Goal: Transaction & Acquisition: Book appointment/travel/reservation

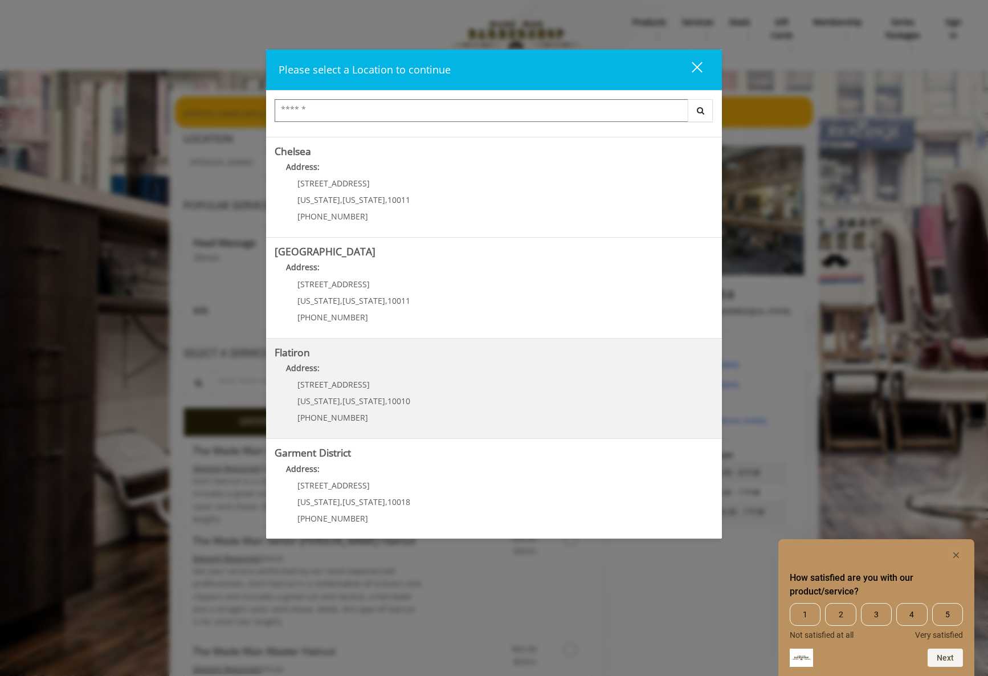
scroll to position [97, 0]
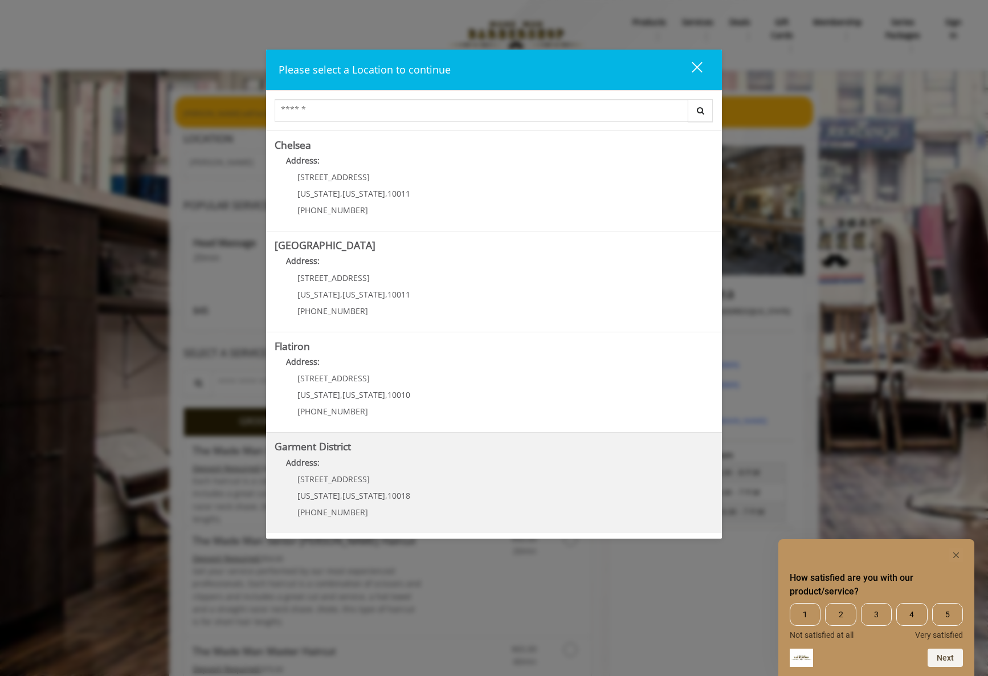
click at [363, 465] on District "Address:" at bounding box center [494, 465] width 439 height 18
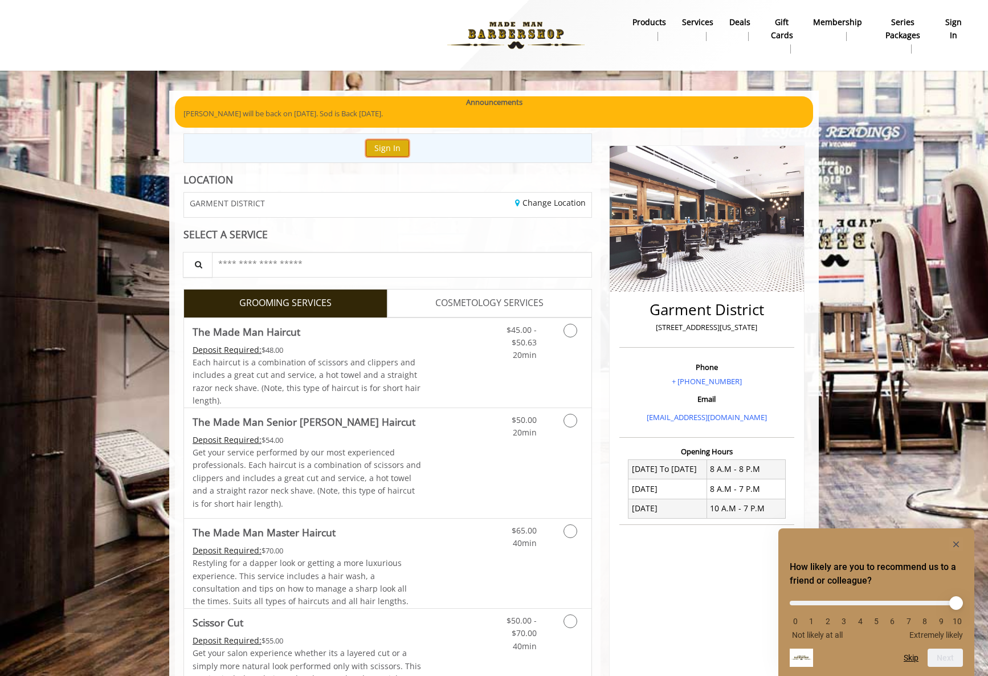
click at [393, 146] on button "Sign In" at bounding box center [387, 148] width 43 height 17
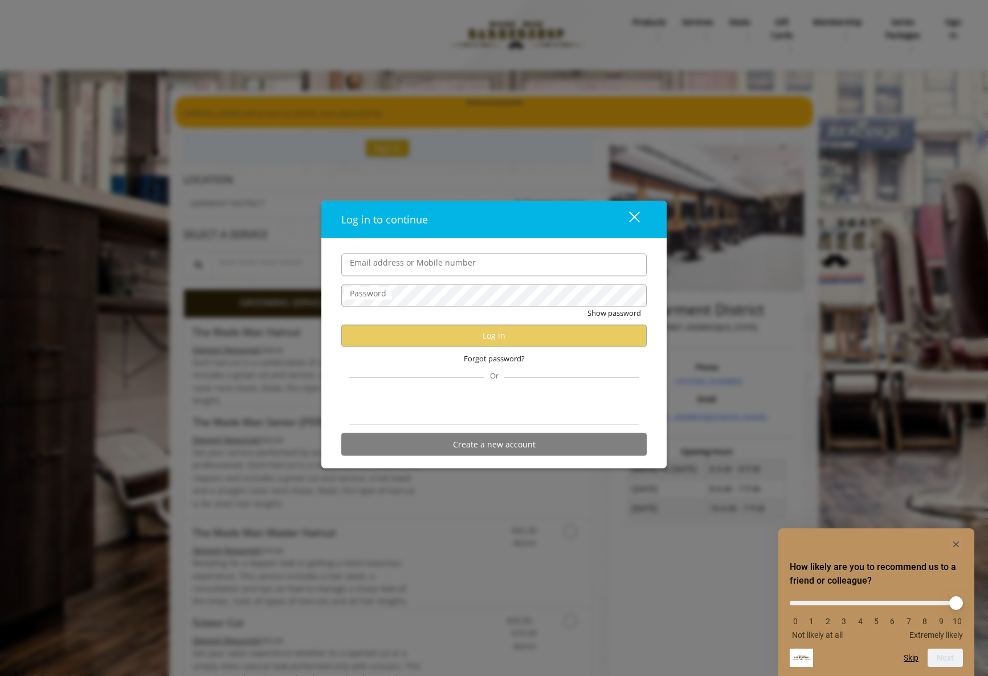
click at [382, 262] on input "Email address or Mobile number" at bounding box center [493, 264] width 305 height 23
type input "**********"
click at [377, 293] on label "Password" at bounding box center [368, 293] width 48 height 13
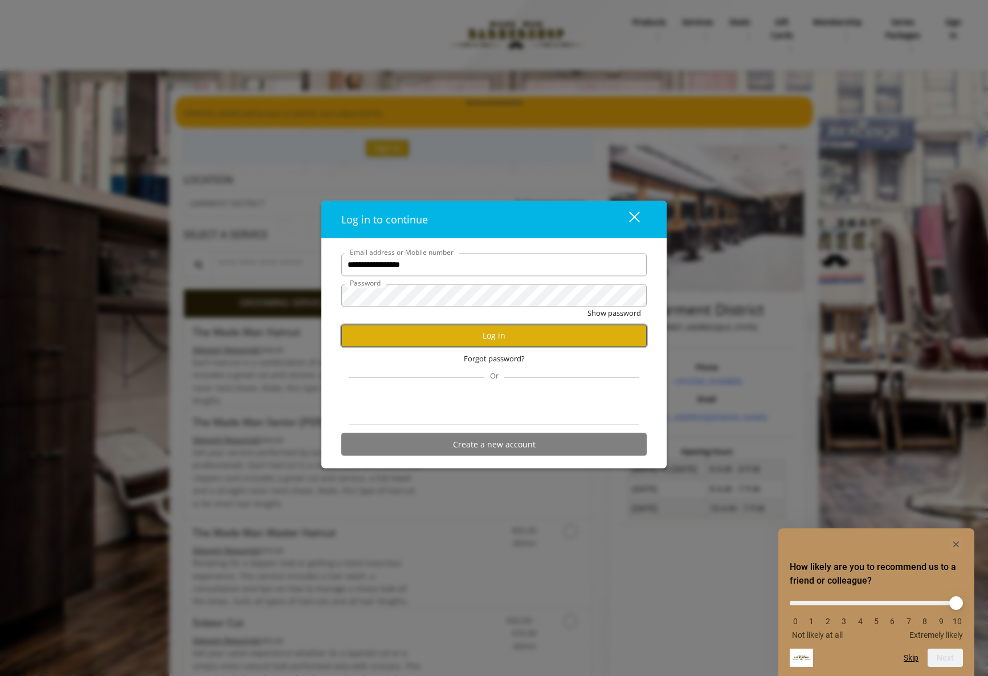
click at [505, 338] on button "Log in" at bounding box center [493, 335] width 305 height 22
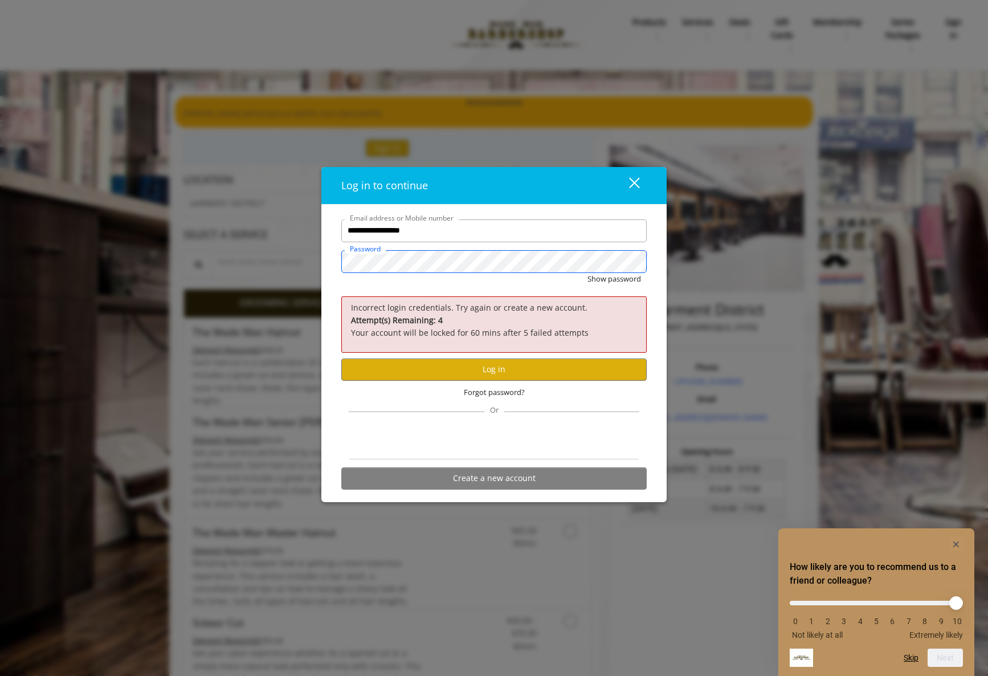
click at [322, 263] on div "**********" at bounding box center [493, 353] width 345 height 297
click at [507, 369] on button "Log in" at bounding box center [493, 369] width 305 height 22
click at [353, 237] on input "**********" at bounding box center [493, 230] width 305 height 23
click at [351, 232] on input "**********" at bounding box center [493, 230] width 305 height 23
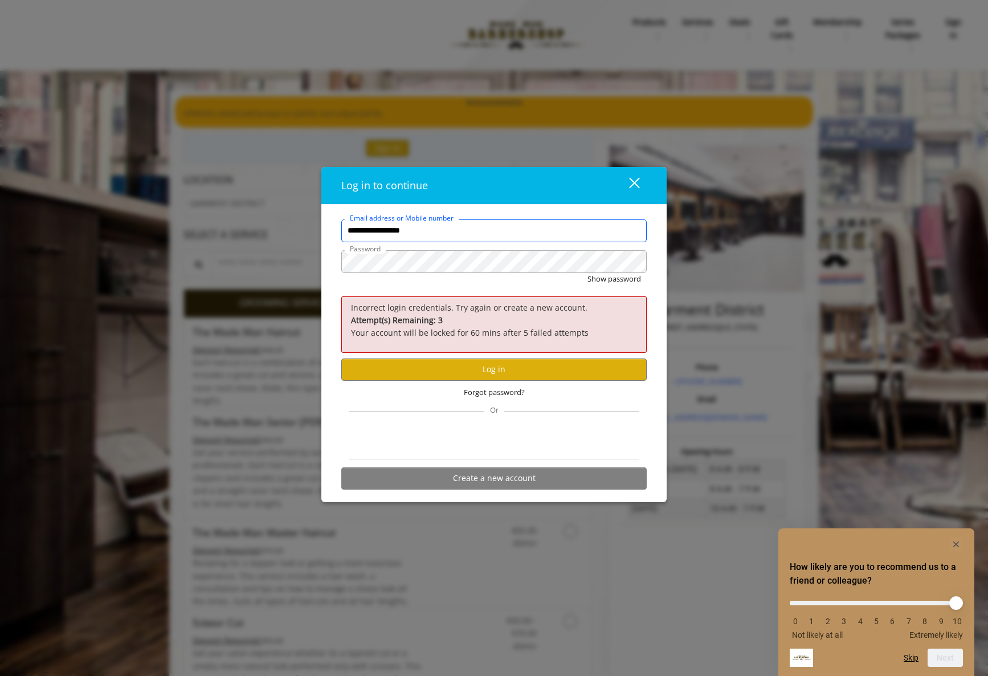
click at [351, 232] on input "**********" at bounding box center [493, 230] width 305 height 23
click at [479, 394] on span "Forgot password?" at bounding box center [494, 392] width 61 height 12
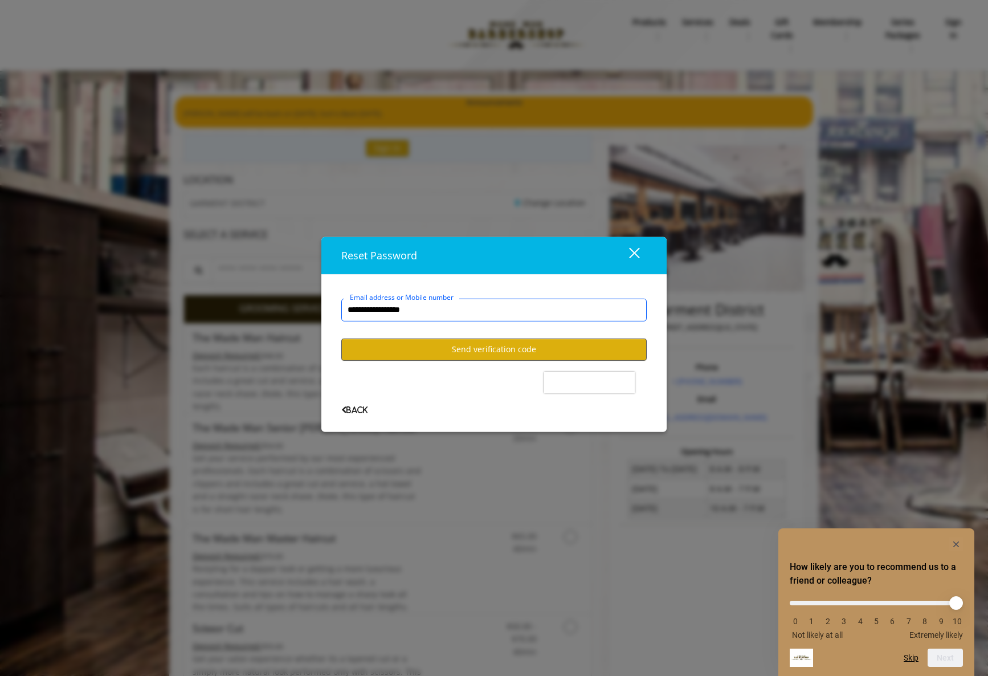
type input "**********"
click at [495, 349] on button "Send verification code" at bounding box center [493, 349] width 305 height 22
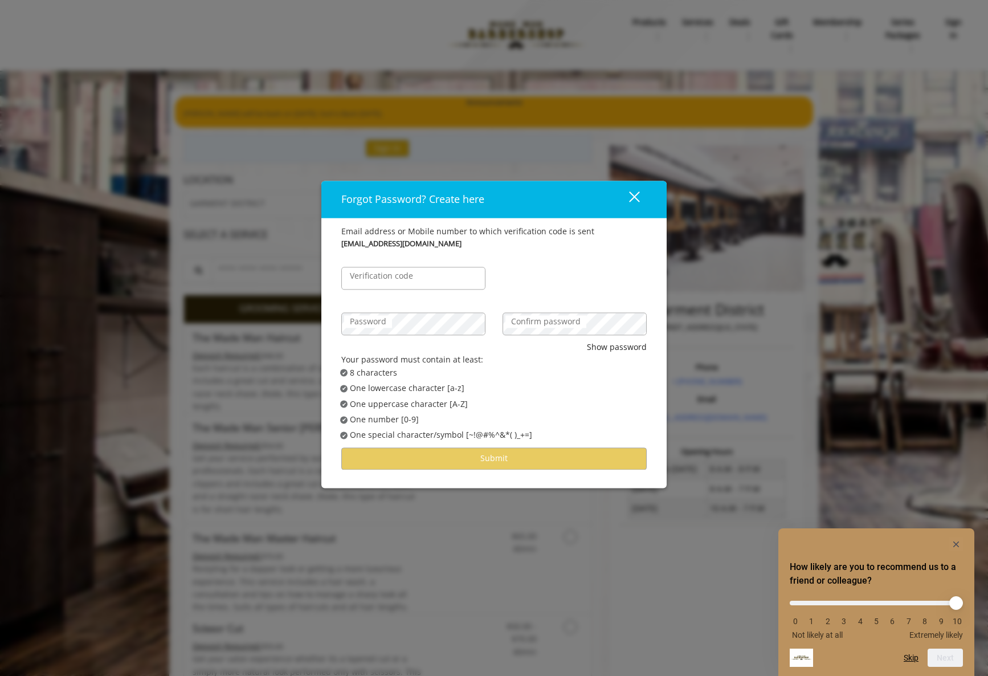
click at [370, 318] on label "Password" at bounding box center [368, 321] width 48 height 13
click at [521, 324] on label "Confirm password" at bounding box center [545, 321] width 81 height 13
click at [438, 277] on input "Verification code" at bounding box center [413, 278] width 144 height 23
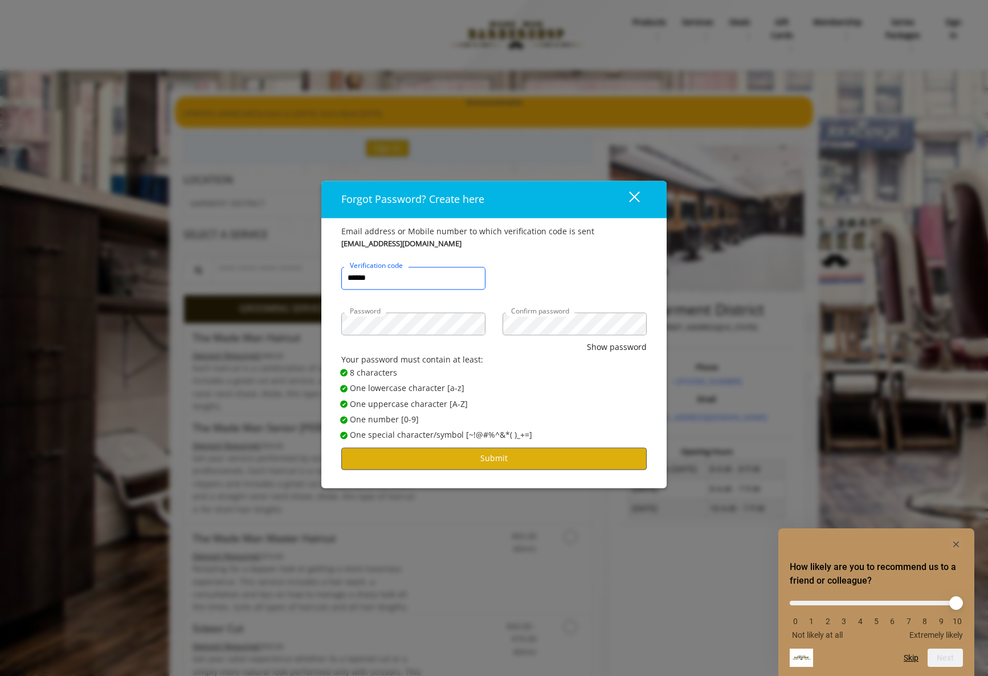
type input "******"
click at [493, 457] on button "Submit" at bounding box center [493, 458] width 305 height 22
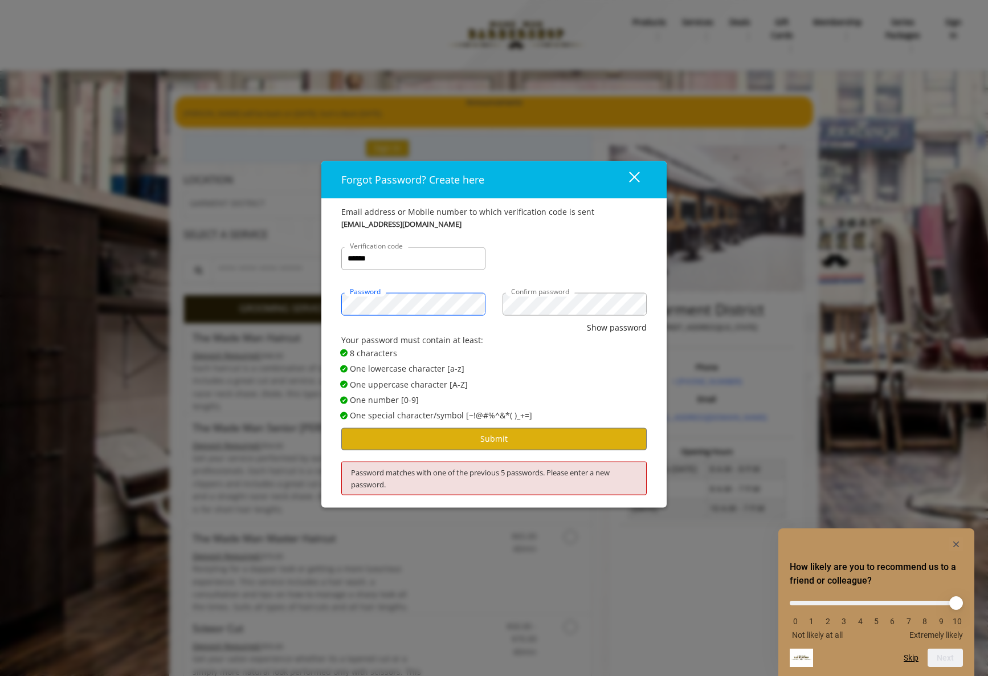
click at [315, 305] on div "Forgot Password? Create here close Email address or Mobile number to which veri…" at bounding box center [494, 338] width 988 height 676
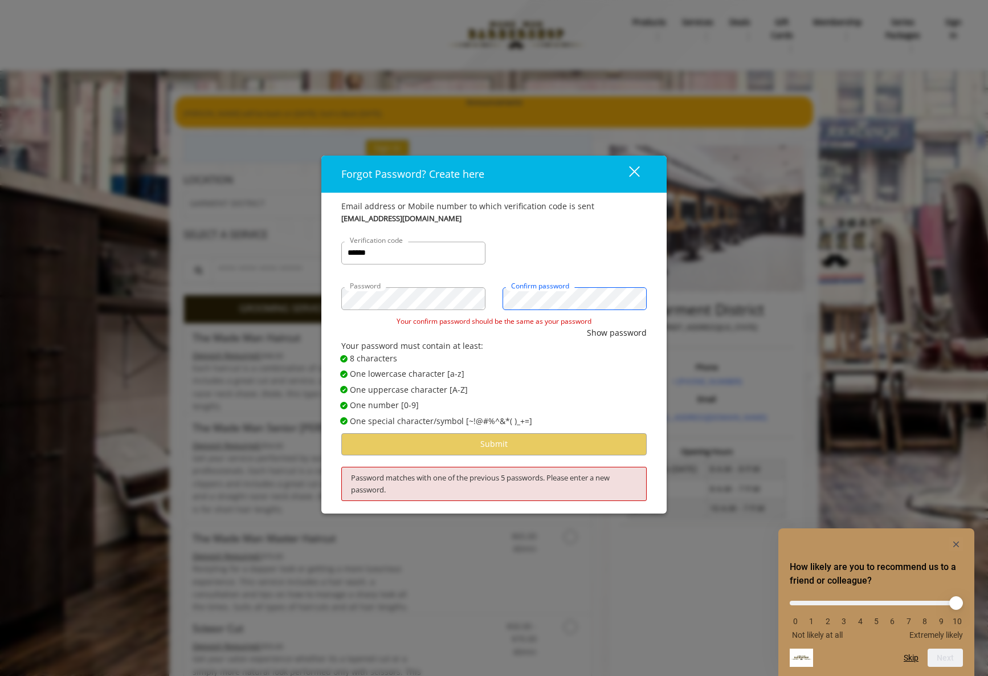
click at [480, 293] on div "Password Confirm password" at bounding box center [494, 293] width 322 height 46
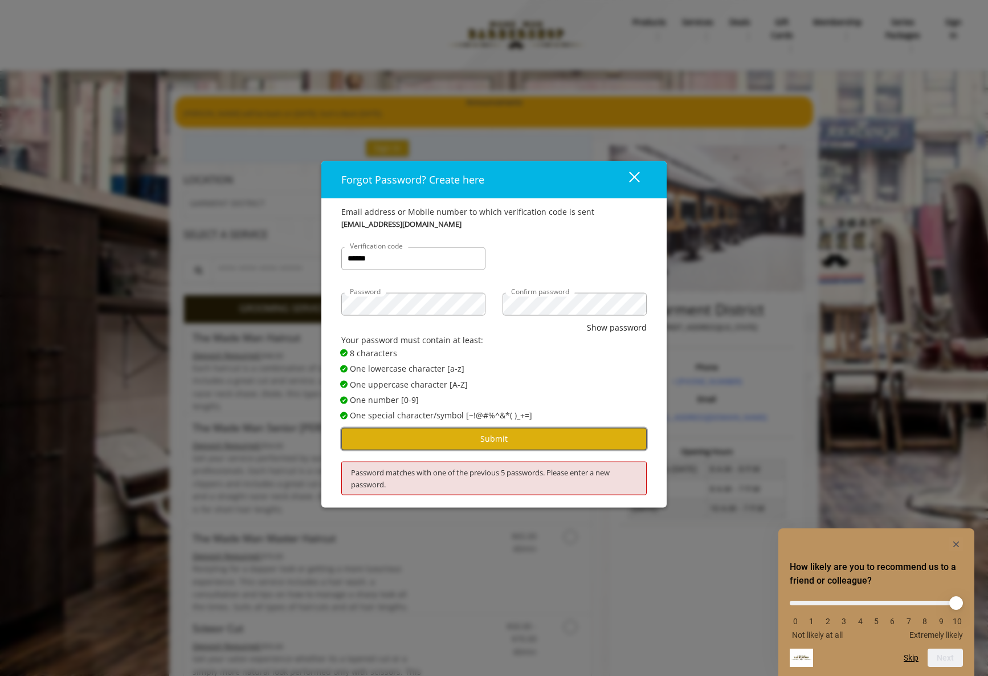
click at [501, 439] on button "Submit" at bounding box center [493, 438] width 305 height 22
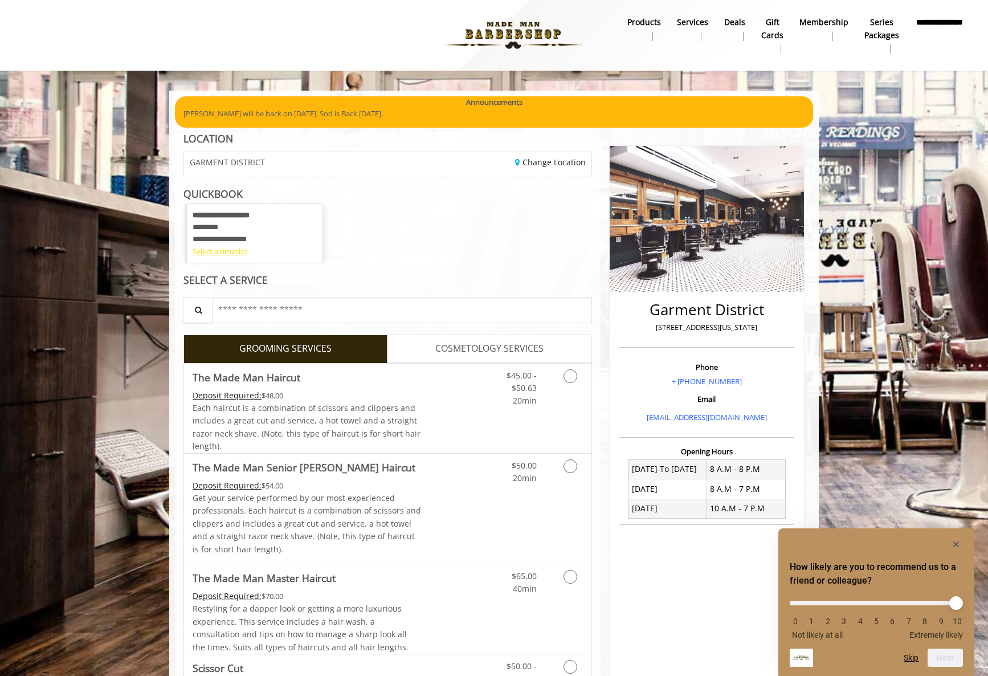
click at [236, 253] on div "Select a timeslot" at bounding box center [255, 252] width 124 height 12
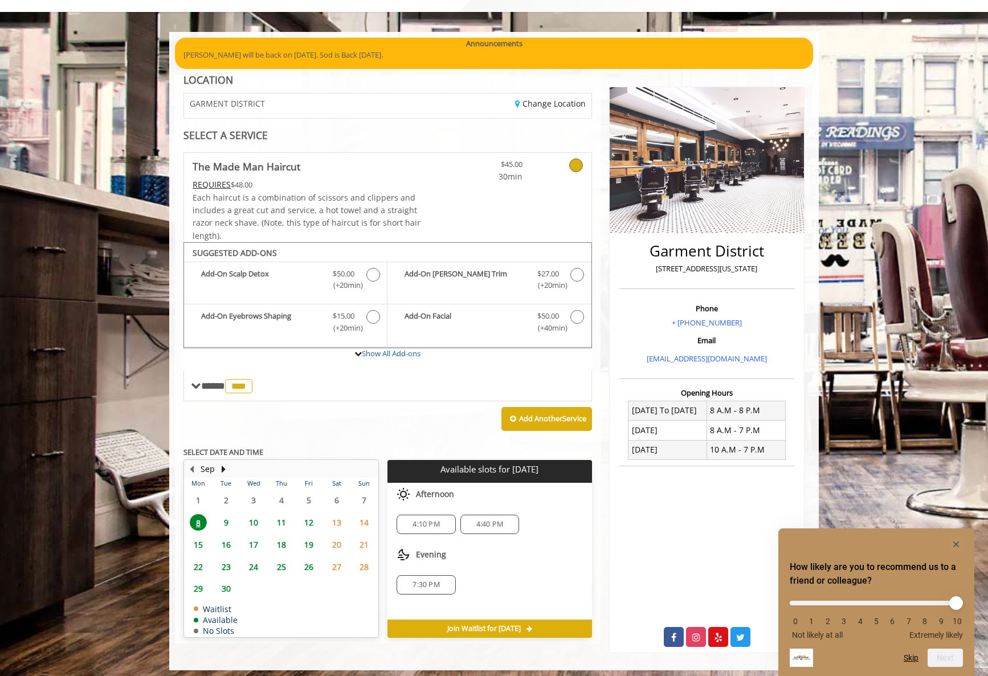
scroll to position [64, 0]
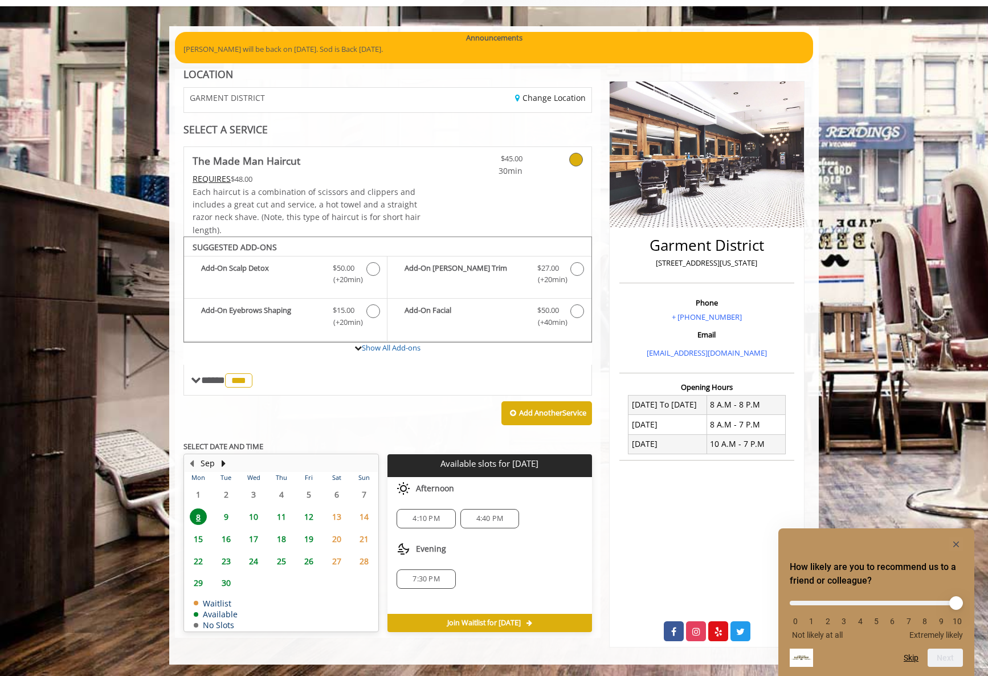
click at [282, 520] on span "11" at bounding box center [281, 516] width 17 height 17
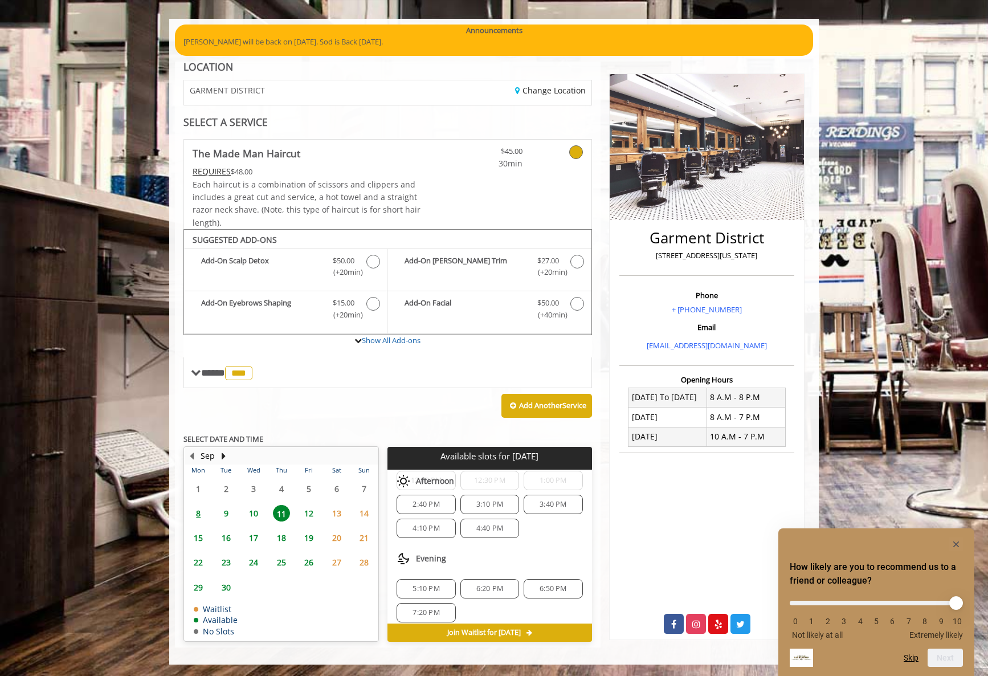
scroll to position [147, 0]
click at [493, 578] on span "6:20 PM" at bounding box center [489, 580] width 27 height 9
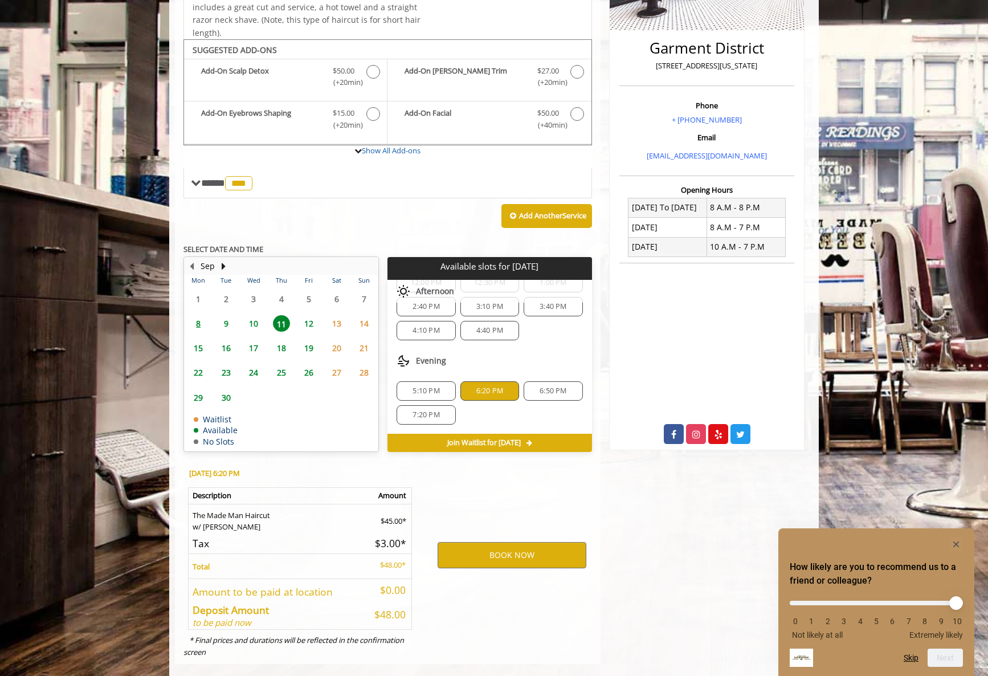
scroll to position [278, 0]
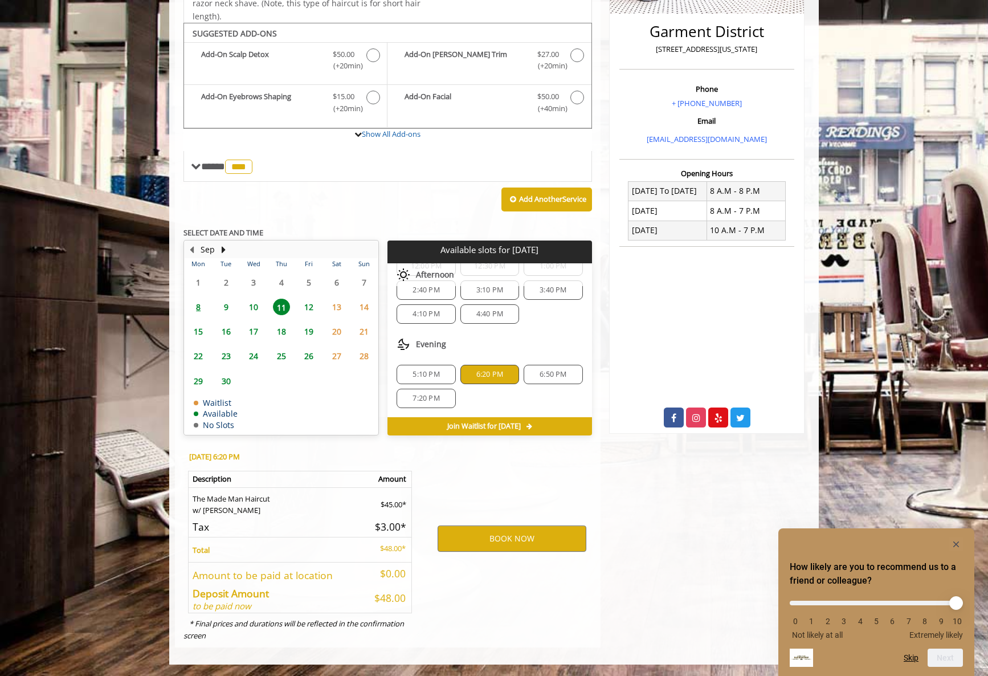
click at [422, 371] on span "5:10 PM" at bounding box center [425, 374] width 27 height 9
click at [508, 537] on button "BOOK NOW" at bounding box center [511, 538] width 149 height 26
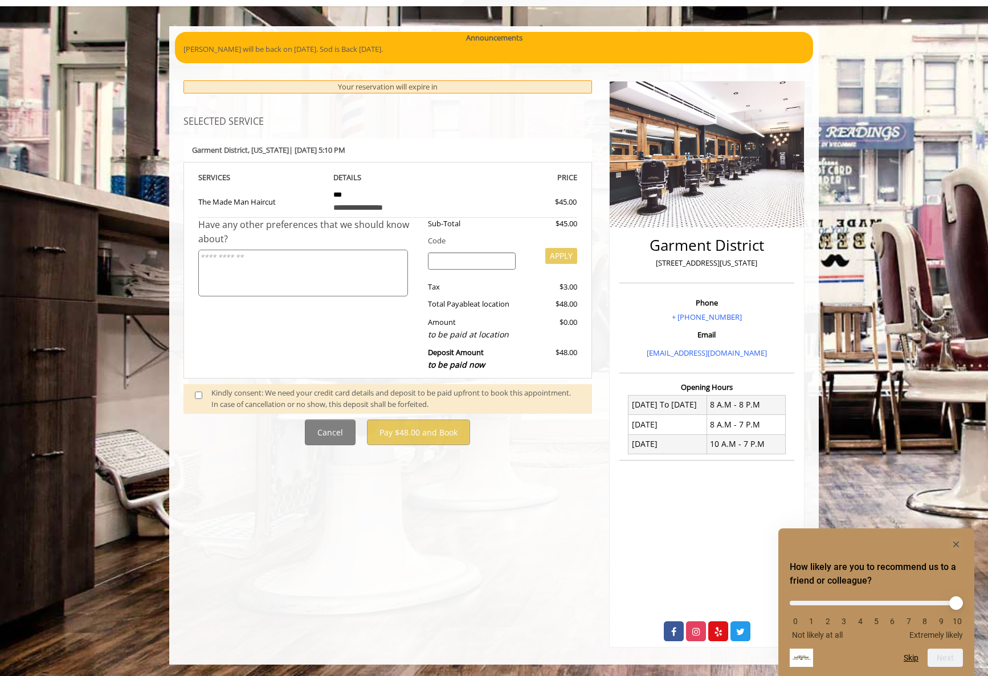
scroll to position [0, 0]
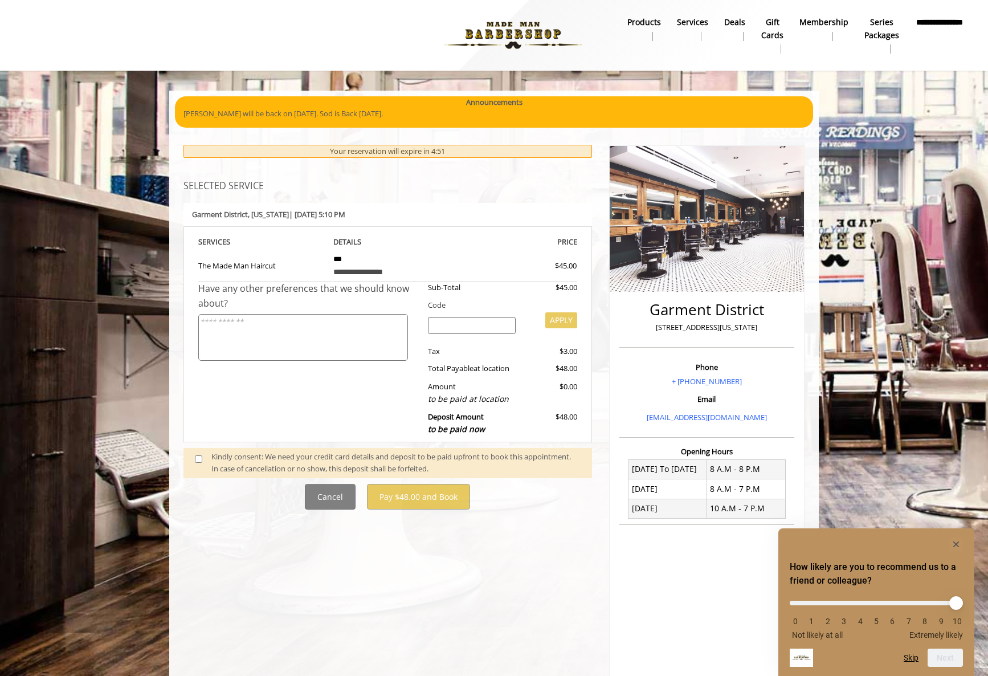
click at [202, 459] on span at bounding box center [203, 463] width 34 height 24
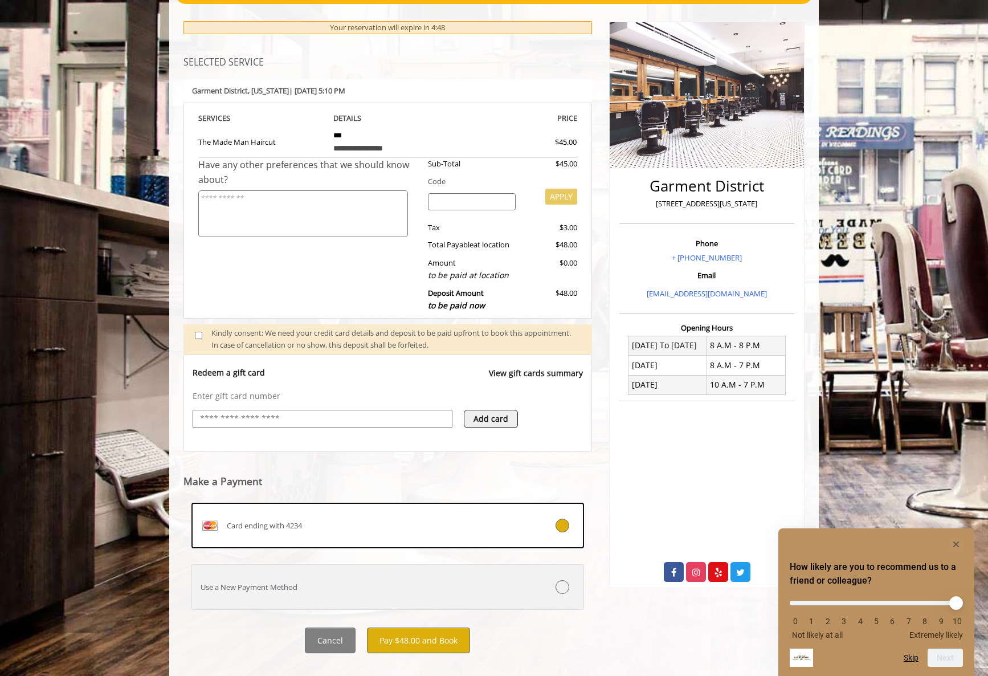
scroll to position [141, 0]
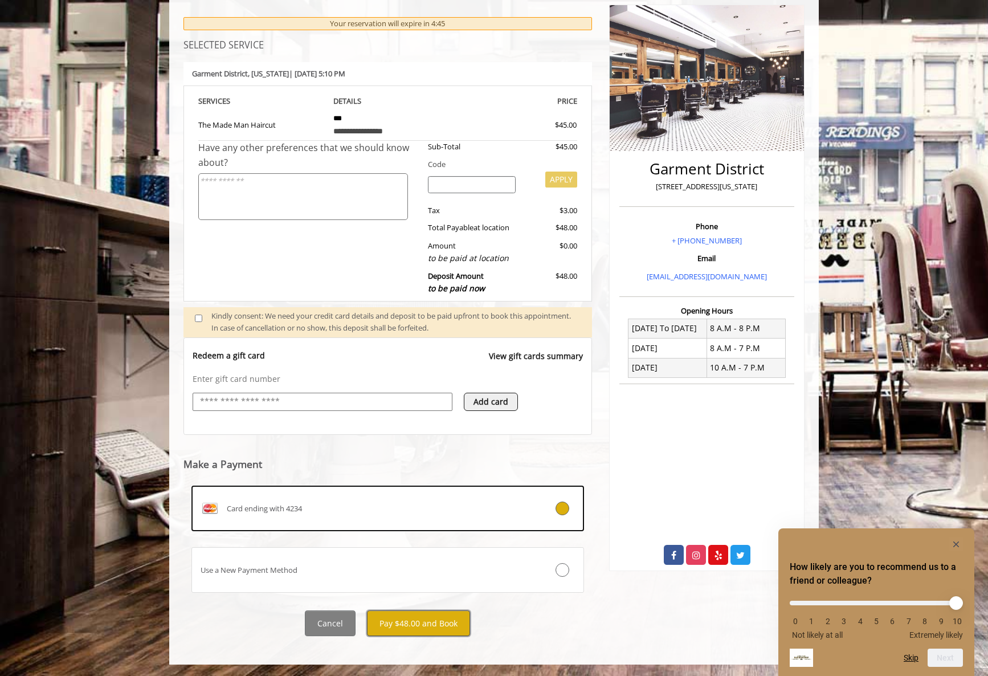
click at [415, 627] on button "Pay $48.00 and Book" at bounding box center [418, 623] width 103 height 26
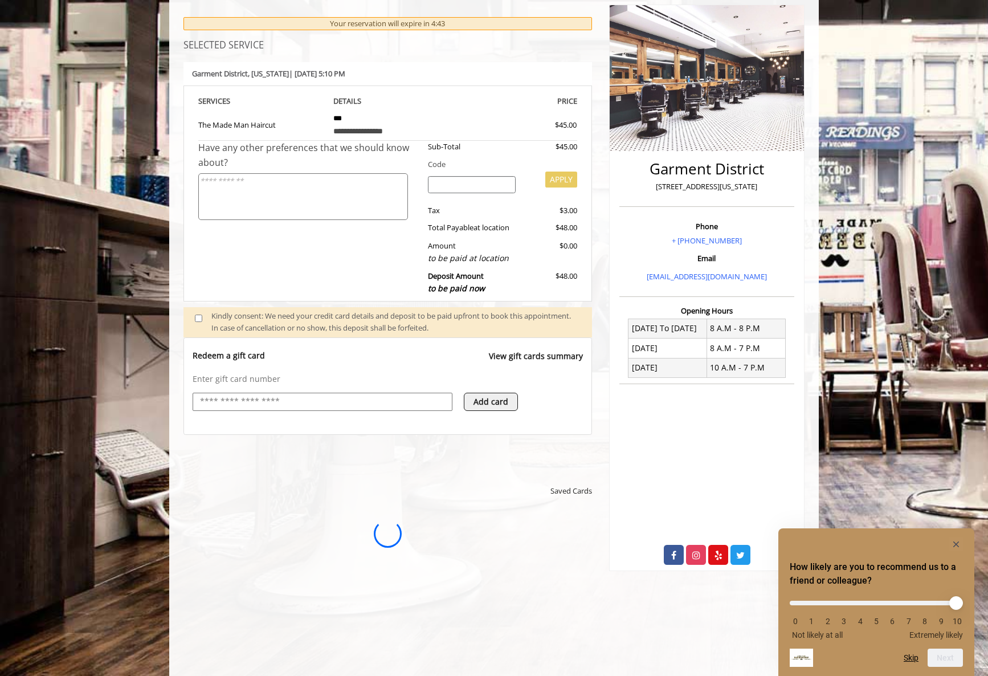
scroll to position [0, 0]
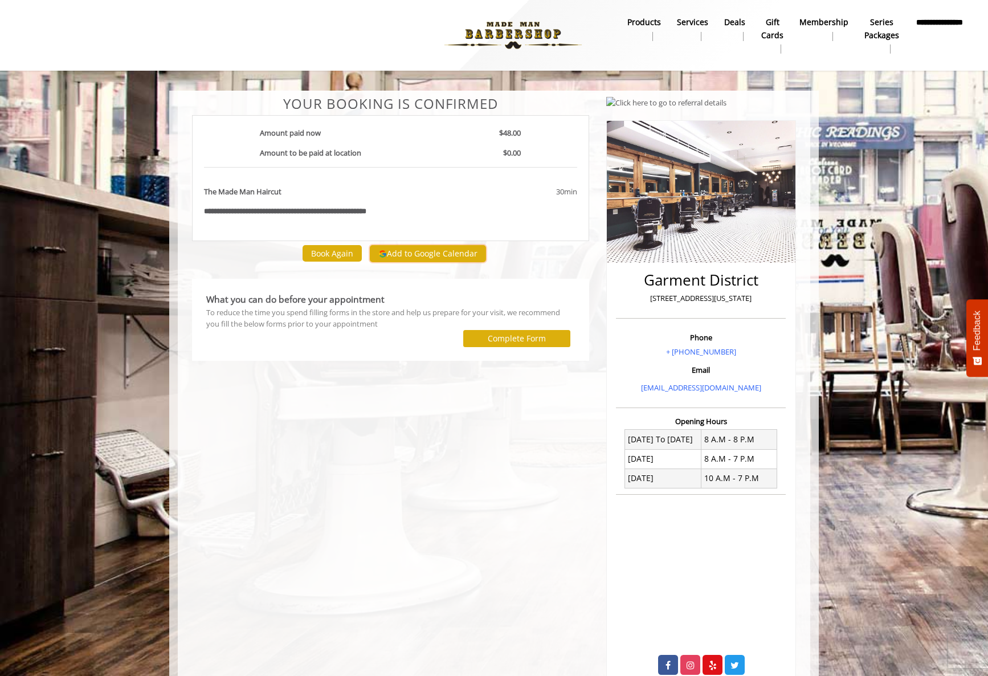
click at [414, 254] on button "Add to Google Calendar" at bounding box center [428, 253] width 116 height 17
